Goal: Information Seeking & Learning: Learn about a topic

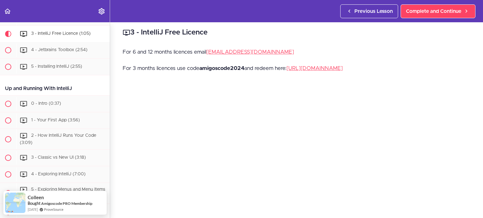
scroll to position [3, 0]
click at [235, 50] on link "[EMAIL_ADDRESS][DOMAIN_NAME]" at bounding box center [250, 51] width 88 height 5
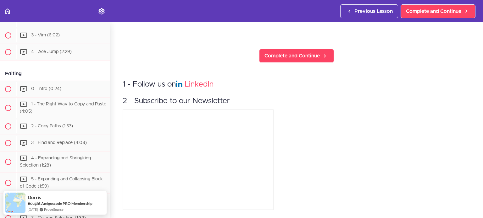
scroll to position [466, 0]
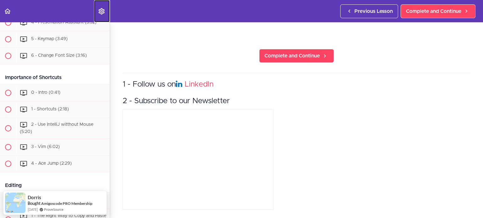
click at [102, 11] on icon "Settings Menu" at bounding box center [102, 12] width 8 height 8
click at [174, 55] on section "IntelliJ IDEA Developer Guide Course Overview 1 - Course Overview (2:36) 2 - Co…" at bounding box center [241, 120] width 483 height 196
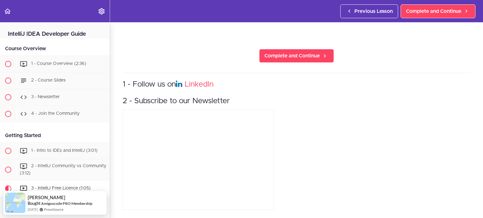
scroll to position [0, 0]
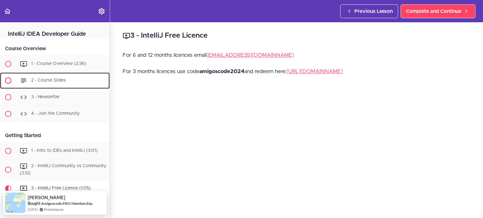
click at [64, 79] on span "2 - Course Slides" at bounding box center [48, 80] width 35 height 4
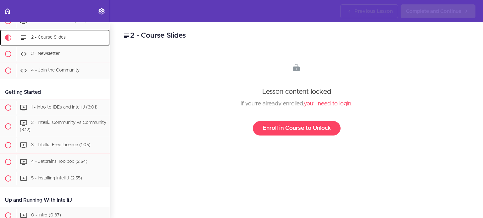
scroll to position [49, 0]
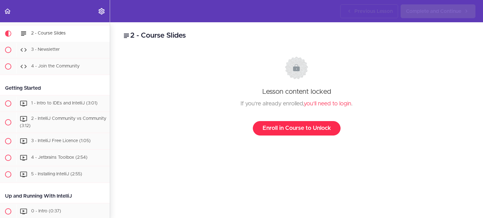
click at [287, 128] on link "Enroll in Course to Unlock" at bounding box center [297, 128] width 88 height 14
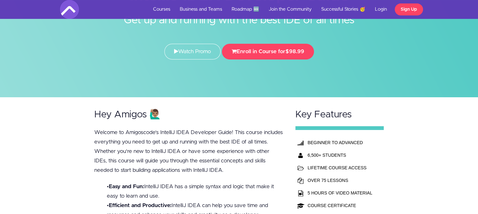
scroll to position [63, 0]
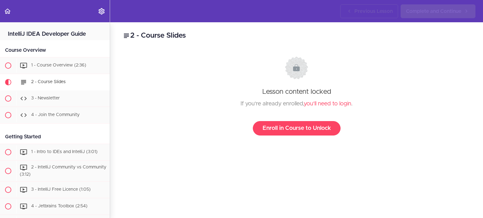
scroll to position [49, 0]
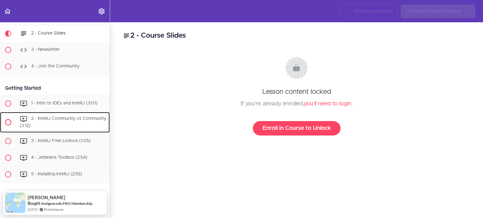
click at [50, 118] on span "2 - IntelliJ Community vs Community (3:12)" at bounding box center [63, 123] width 86 height 12
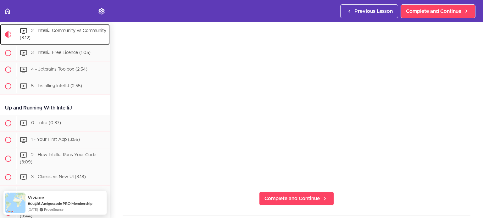
scroll to position [70, 0]
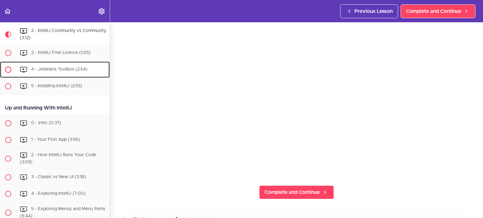
click at [64, 69] on span "4 - Jetbrains Toolbox (2:54)" at bounding box center [59, 69] width 56 height 4
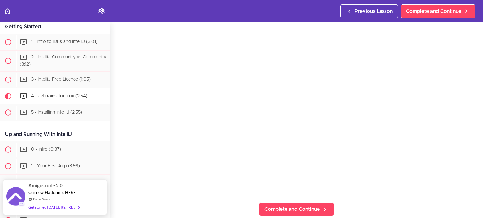
scroll to position [111, 0]
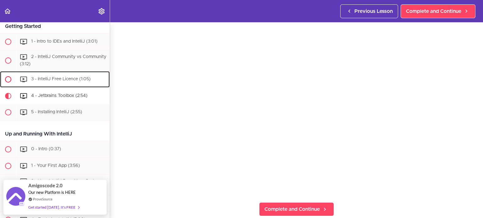
click at [84, 84] on div "3 - IntelliJ Free Licence (1:05)" at bounding box center [62, 80] width 93 height 14
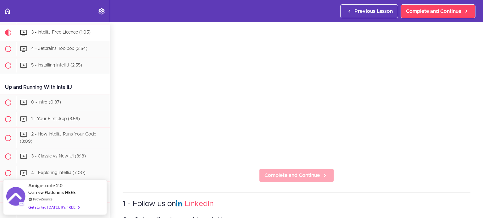
scroll to position [131, 0]
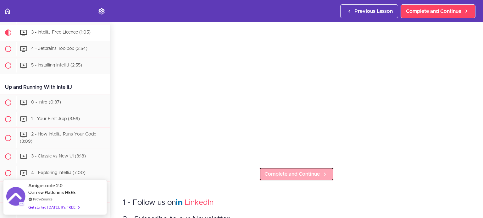
click at [312, 177] on link "Complete and Continue" at bounding box center [296, 174] width 75 height 14
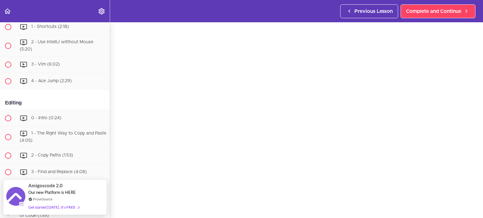
scroll to position [32, 0]
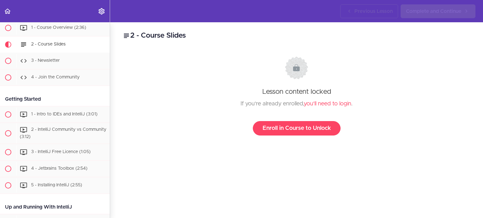
scroll to position [49, 0]
